Goal: Use online tool/utility: Utilize a website feature to perform a specific function

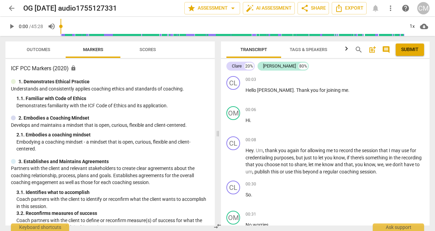
click at [12, 8] on span "arrow_back" at bounding box center [12, 8] width 8 height 8
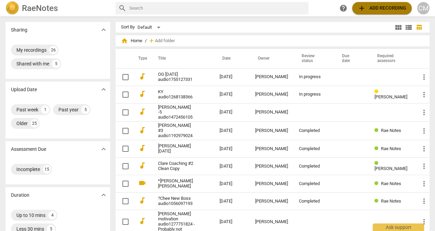
click at [391, 8] on span "add Add recording" at bounding box center [382, 8] width 49 height 8
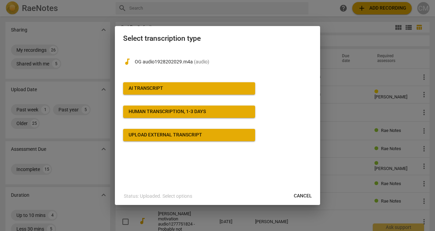
click at [145, 91] on div "AI Transcript" at bounding box center [146, 88] width 35 height 7
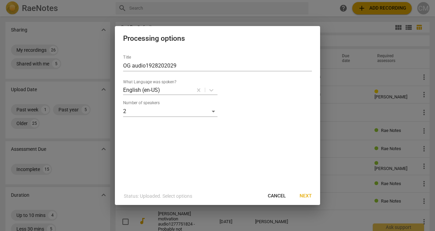
click at [306, 197] on span "Next" at bounding box center [306, 195] width 12 height 7
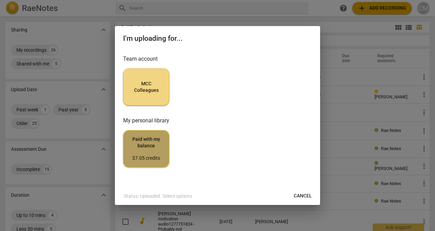
click at [151, 142] on span "Paid with my balance $7.05 credits" at bounding box center [146, 149] width 35 height 26
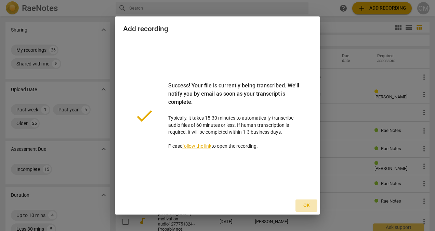
click at [305, 205] on span "Ok" at bounding box center [306, 205] width 11 height 7
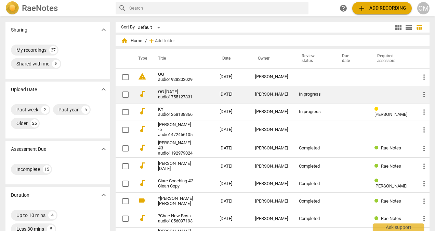
click at [201, 98] on td "OG [DATE] audio1755127331" at bounding box center [182, 94] width 64 height 17
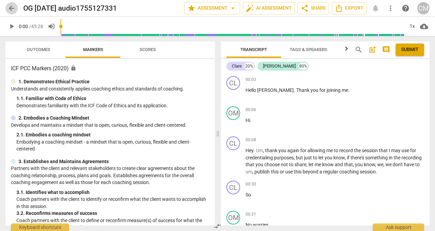
click at [9, 9] on span "arrow_back" at bounding box center [12, 8] width 8 height 8
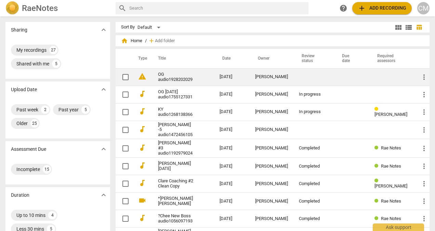
click at [230, 77] on td "[DATE]" at bounding box center [232, 76] width 36 height 17
